Goal: Task Accomplishment & Management: Manage account settings

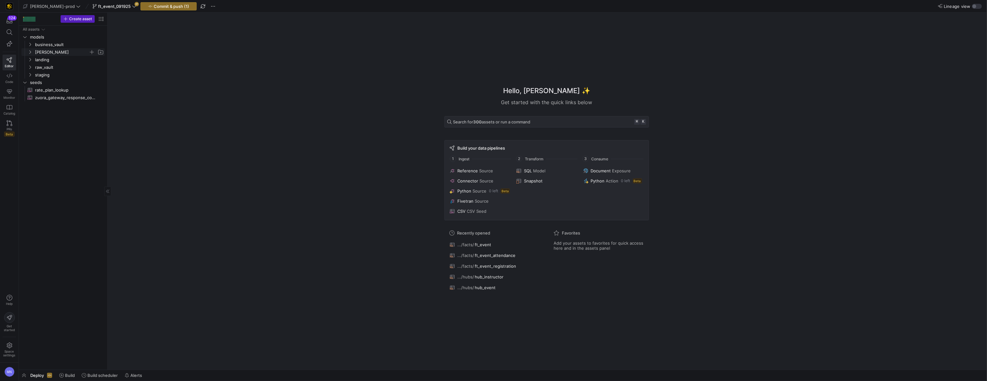
click at [41, 53] on span "edw" at bounding box center [62, 52] width 54 height 7
click at [51, 68] on span "facts" at bounding box center [64, 67] width 49 height 7
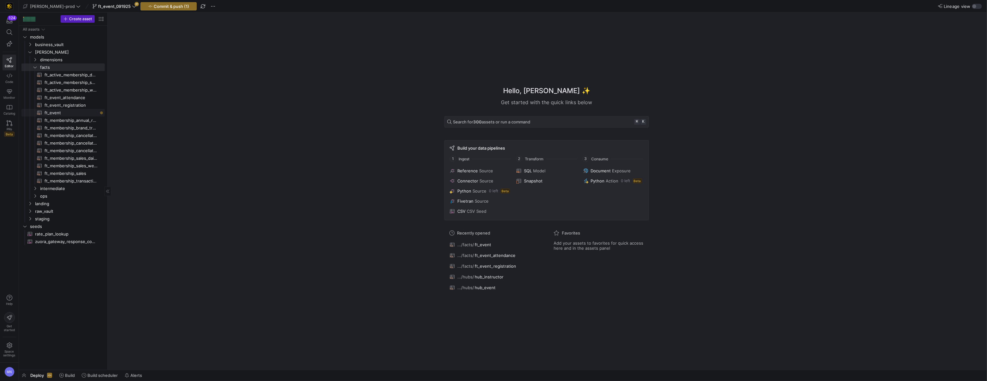
drag, startPoint x: 46, startPoint y: 113, endPoint x: 61, endPoint y: 120, distance: 16.7
click at [46, 113] on span "ft_event​​​​​​​​​​" at bounding box center [71, 112] width 53 height 7
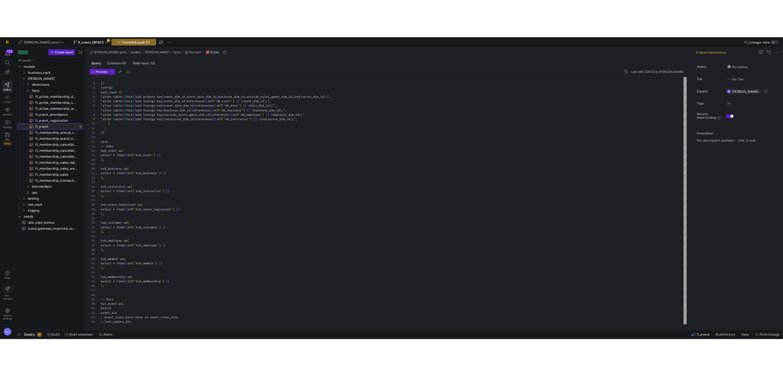
scroll to position [34, 0]
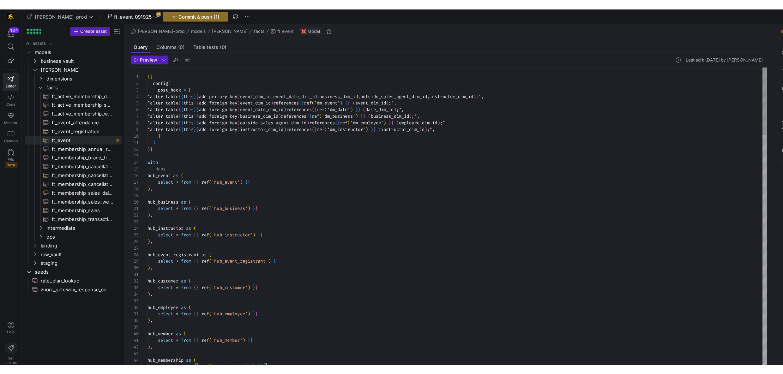
scroll to position [22, 4]
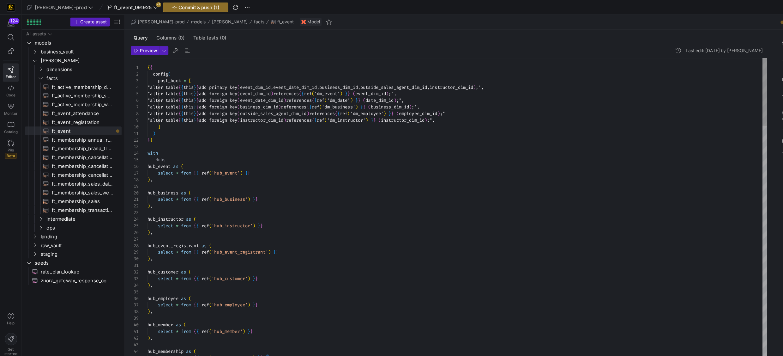
drag, startPoint x: 509, startPoint y: 306, endPoint x: 507, endPoint y: 312, distance: 6.9
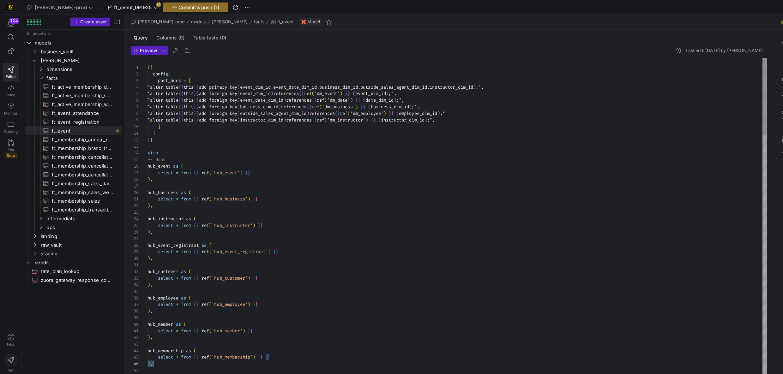
scroll to position [45, 0]
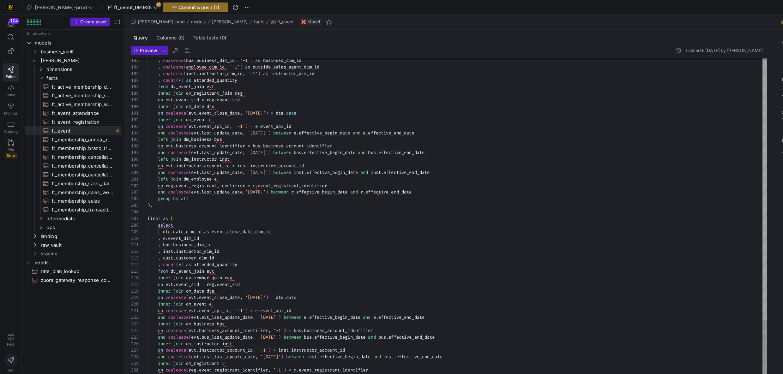
type textarea "left join dm_employee e on reg.event_registrant_identifier = r.event_registrant…"
drag, startPoint x: 292, startPoint y: 203, endPoint x: 231, endPoint y: 192, distance: 62.1
click at [292, 203] on div ", e . event_dim_id" at bounding box center [394, 206] width 535 height 6
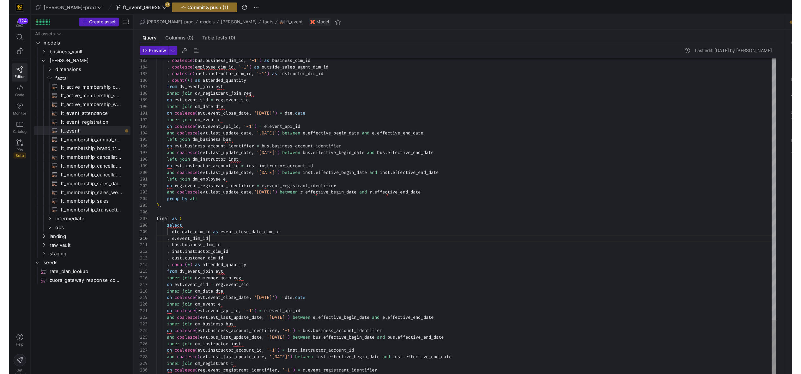
scroll to position [51, 45]
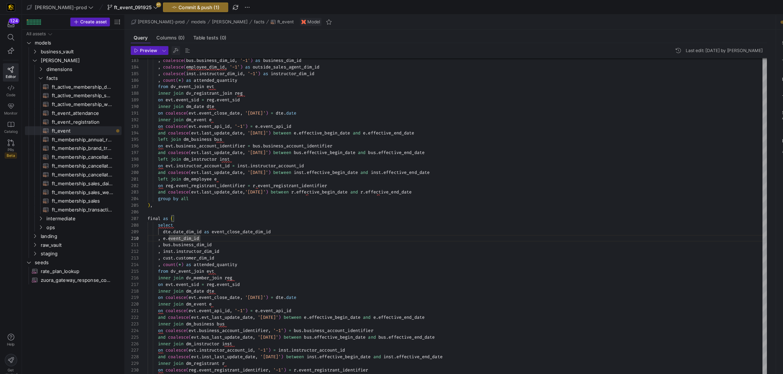
click at [152, 45] on span "button" at bounding box center [152, 44] width 8 height 8
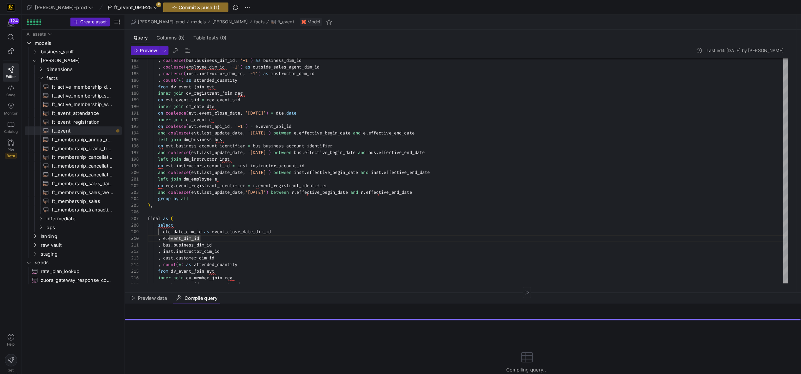
click at [319, 252] on div at bounding box center [454, 252] width 693 height 0
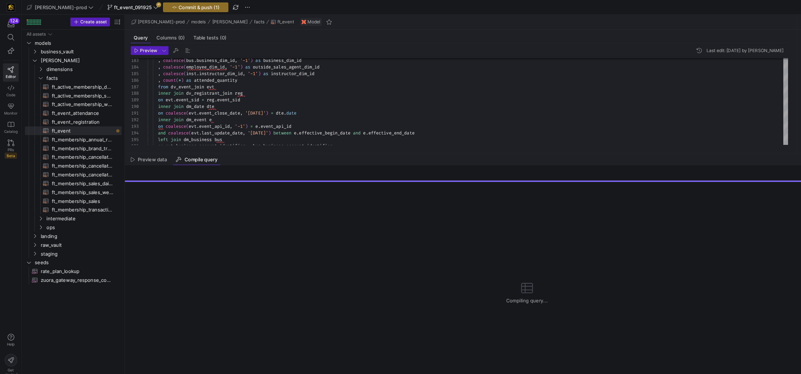
drag, startPoint x: 319, startPoint y: 251, endPoint x: 313, endPoint y: 136, distance: 114.8
click at [349, 234] on div "Compiling query..." at bounding box center [454, 252] width 693 height 220
click at [309, 263] on div "Compiling query..." at bounding box center [454, 252] width 693 height 220
click at [304, 246] on div "Compiling query..." at bounding box center [454, 252] width 693 height 220
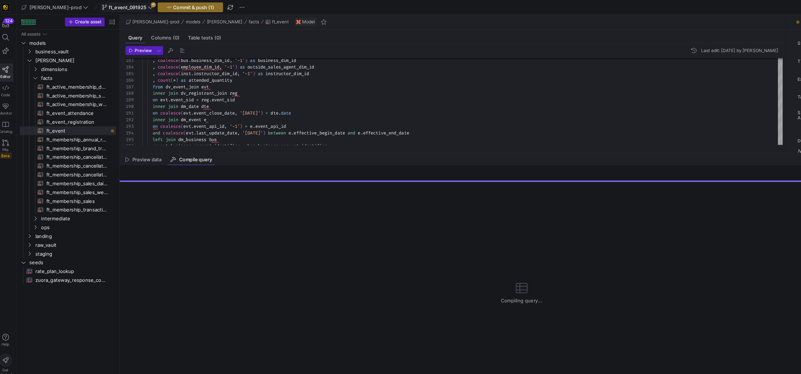
click at [114, 7] on span "ft_event_091925" at bounding box center [115, 6] width 44 height 5
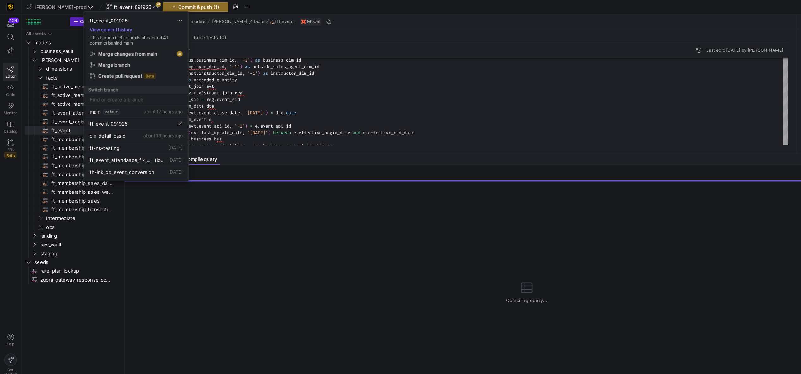
click at [117, 49] on span "Merge changes from main" at bounding box center [110, 46] width 51 height 5
click at [117, 47] on span "Merge changes from main" at bounding box center [110, 46] width 51 height 5
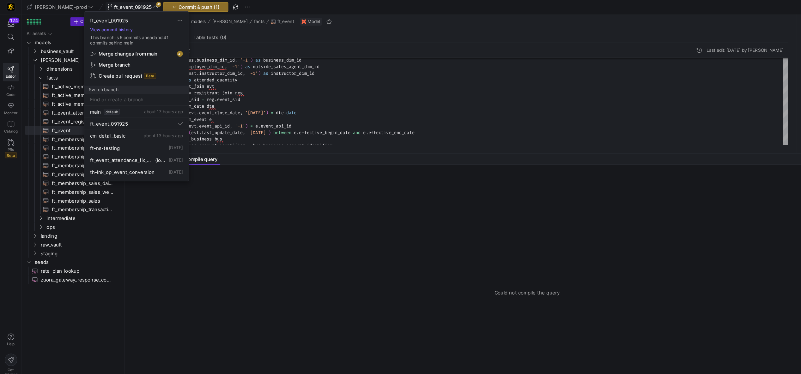
click at [425, 58] on div at bounding box center [400, 187] width 801 height 374
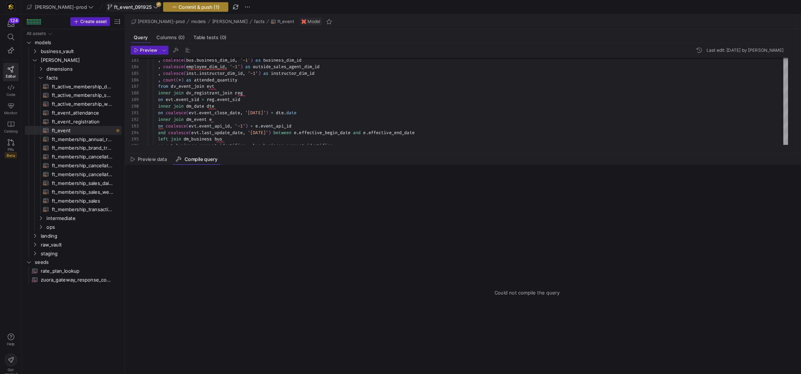
click at [170, 6] on span "Commit & push (1)" at bounding box center [171, 6] width 35 height 5
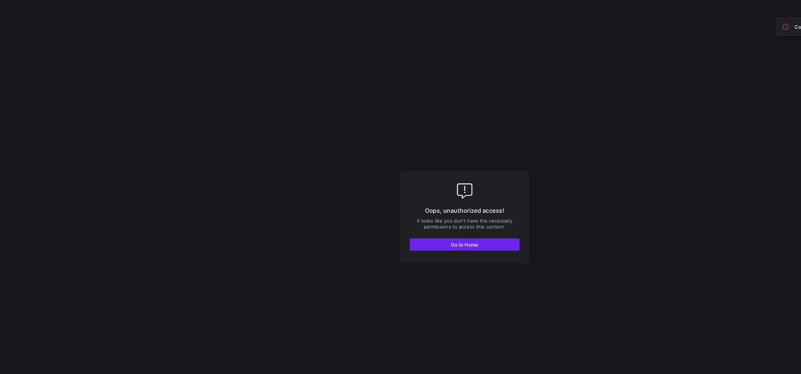
click at [412, 211] on button "Go to Home" at bounding box center [400, 211] width 95 height 11
click at [412, 211] on span "button" at bounding box center [400, 211] width 94 height 10
click at [425, 211] on span "button" at bounding box center [400, 211] width 94 height 10
click at [420, 210] on span "button" at bounding box center [400, 211] width 94 height 10
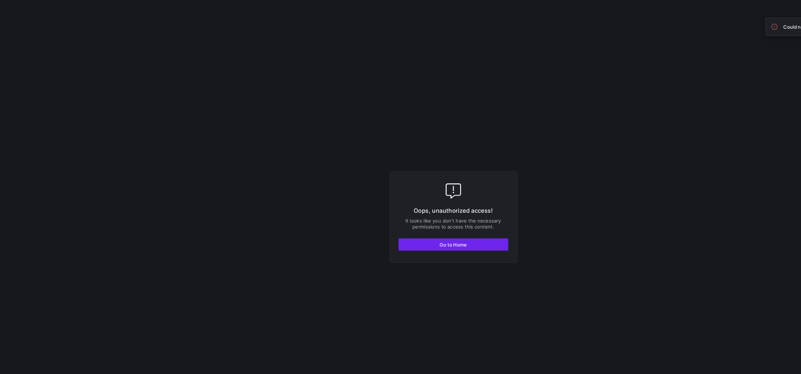
click at [360, 207] on span "button" at bounding box center [400, 211] width 94 height 10
click at [369, 210] on span "button" at bounding box center [400, 211] width 94 height 10
drag, startPoint x: 366, startPoint y: 210, endPoint x: 355, endPoint y: 210, distance: 10.4
click at [366, 210] on span "button" at bounding box center [400, 211] width 94 height 10
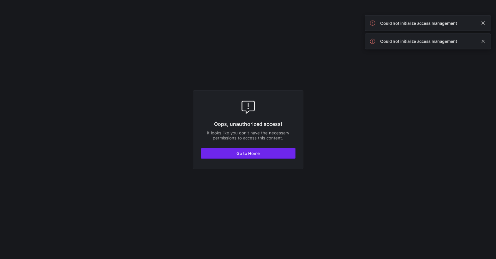
click at [271, 151] on span "button" at bounding box center [248, 153] width 94 height 10
click at [272, 150] on span "button" at bounding box center [248, 153] width 94 height 10
click at [269, 149] on span "button" at bounding box center [248, 153] width 94 height 10
click at [271, 156] on span "button" at bounding box center [248, 153] width 94 height 10
click at [238, 157] on span "button" at bounding box center [248, 153] width 94 height 10
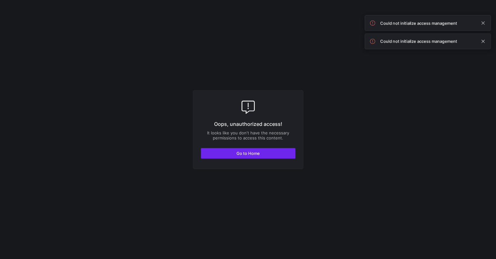
click at [238, 157] on span "button" at bounding box center [248, 153] width 94 height 10
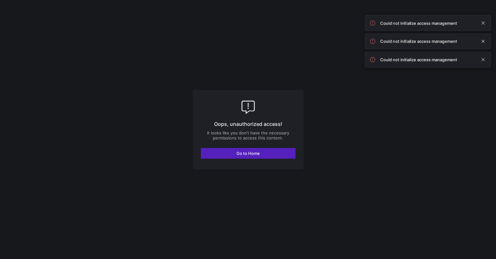
click at [383, 163] on y42-fullscreen-message "Oops, unauthorized access! It looks like you don't have the necessary permissio…" at bounding box center [248, 129] width 496 height 259
click at [252, 154] on span "Go to Home" at bounding box center [248, 153] width 23 height 5
click at [485, 24] on span at bounding box center [483, 23] width 8 height 8
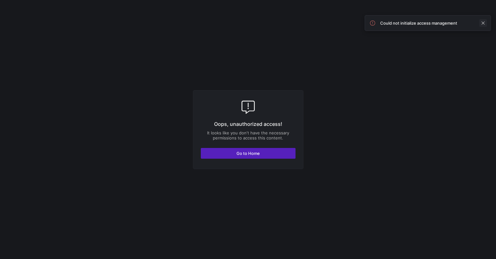
click at [484, 23] on span at bounding box center [483, 23] width 8 height 8
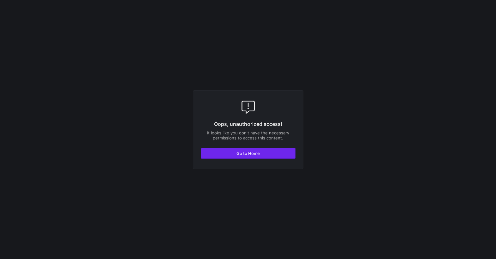
click at [270, 152] on span "button" at bounding box center [248, 153] width 94 height 10
click at [243, 152] on span "Go to Home" at bounding box center [248, 153] width 23 height 5
click at [244, 155] on button "Go to Home" at bounding box center [248, 153] width 95 height 11
click at [244, 153] on span "Go to Home" at bounding box center [248, 153] width 23 height 5
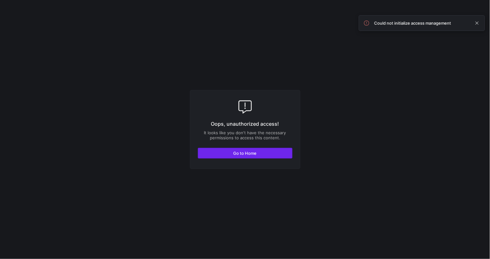
click at [264, 152] on span "button" at bounding box center [245, 153] width 94 height 10
